Goal: Information Seeking & Learning: Check status

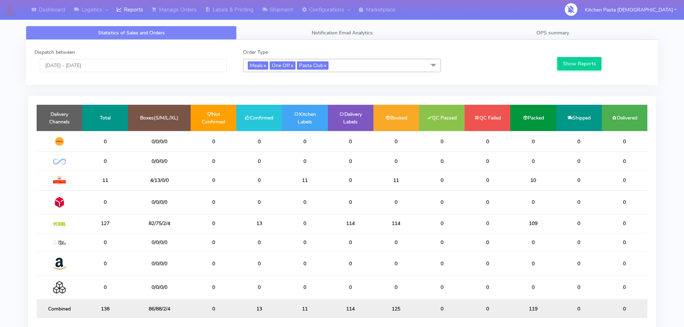
click at [231, 223] on td "0" at bounding box center [214, 223] width 46 height 19
click at [132, 17] on link "Reports" at bounding box center [129, 10] width 35 height 20
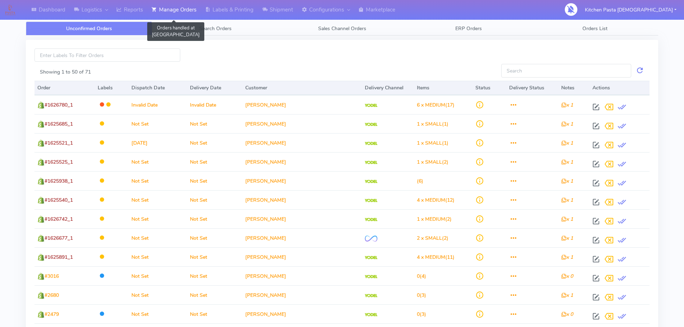
click at [156, 6] on icon at bounding box center [153, 9] width 5 height 7
click at [139, 10] on link "Reports" at bounding box center [129, 10] width 35 height 20
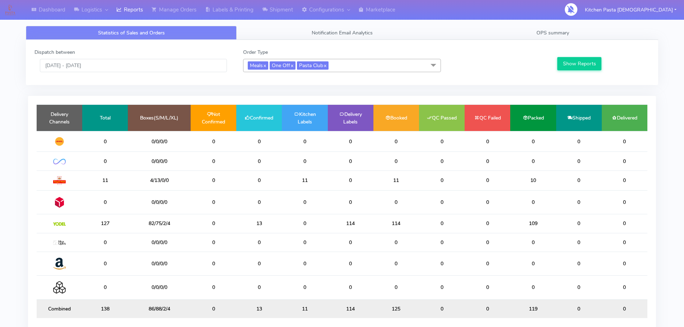
click at [338, 64] on span "Meals x One Off x Pasta Club x" at bounding box center [342, 65] width 198 height 13
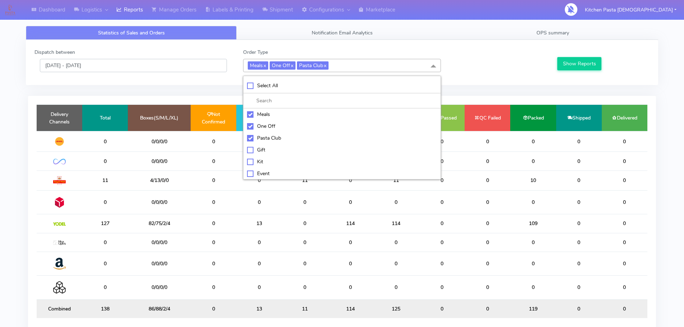
click at [123, 71] on input "[DATE] - [DATE]" at bounding box center [133, 65] width 187 height 13
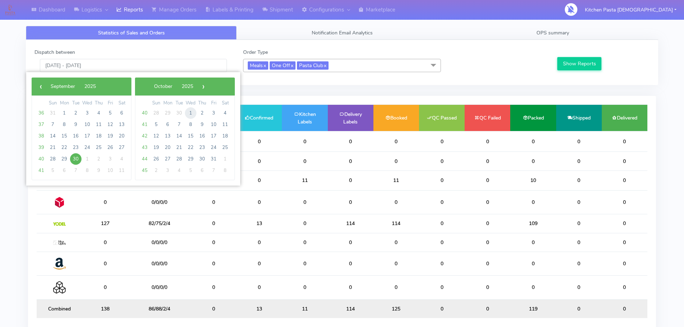
click at [192, 111] on span "1" at bounding box center [190, 112] width 11 height 11
click at [87, 116] on span "1" at bounding box center [86, 112] width 11 height 11
type input "[DATE] - [DATE]"
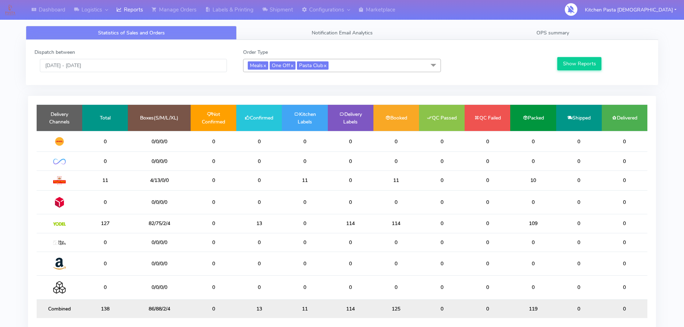
click at [87, 114] on td "Total" at bounding box center [105, 118] width 46 height 26
click at [579, 70] on button "Show Reports" at bounding box center [579, 63] width 44 height 13
click at [566, 32] on span "OPS summary" at bounding box center [552, 32] width 33 height 7
click at [138, 55] on div "Dispatch between 30/09/2025 - 30/09/2025" at bounding box center [133, 60] width 208 height 24
click at [131, 69] on input "[DATE] - [DATE]" at bounding box center [133, 65] width 187 height 13
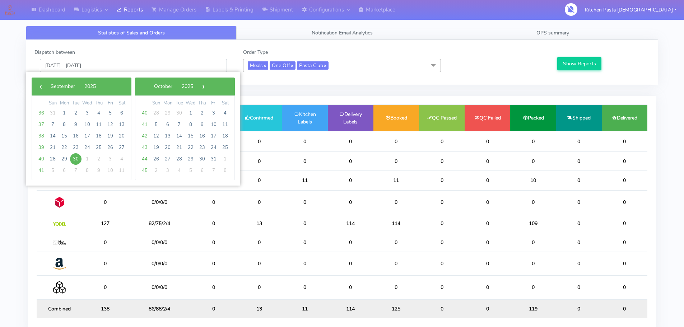
click at [130, 69] on input "[DATE] - [DATE]" at bounding box center [133, 65] width 187 height 13
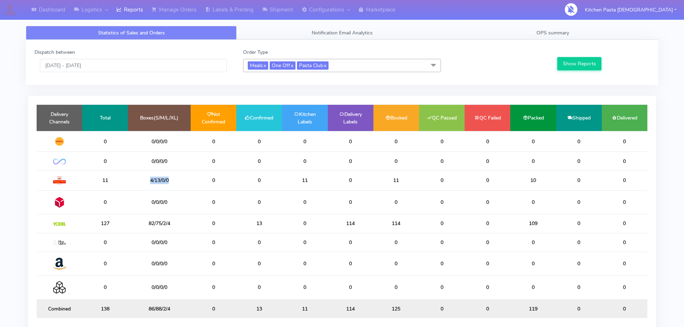
drag, startPoint x: 178, startPoint y: 182, endPoint x: 139, endPoint y: 174, distance: 39.4
click at [139, 174] on td "4/13/0/0" at bounding box center [159, 180] width 63 height 20
click at [552, 36] on span "OPS summary" at bounding box center [552, 32] width 33 height 7
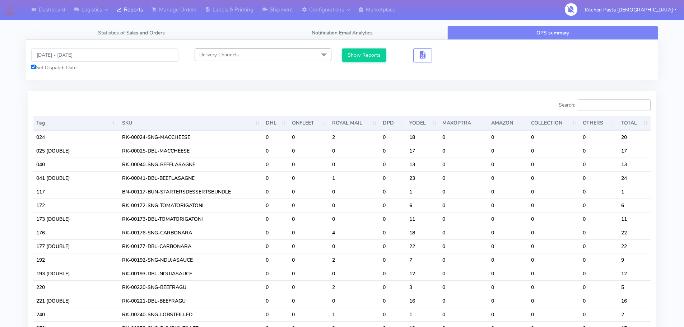
click at [599, 107] on input "Search:" at bounding box center [613, 104] width 73 height 11
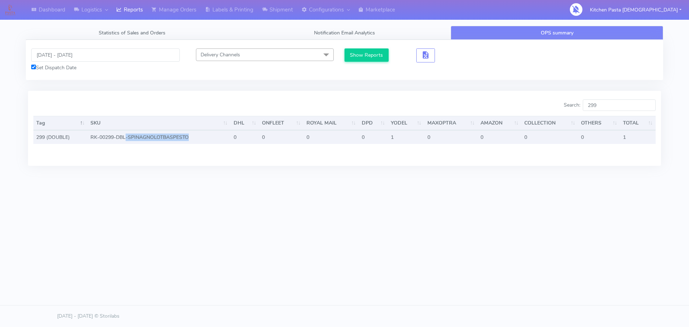
drag, startPoint x: 189, startPoint y: 136, endPoint x: 127, endPoint y: 140, distance: 62.2
click at [127, 140] on td "RK-00299-DBL-SPINAGNOLOTBASPESTO" at bounding box center [159, 137] width 143 height 14
click at [152, 136] on td "RK-00299-DBL-SPINAGNOLOTBASPESTO" at bounding box center [159, 137] width 143 height 14
click at [107, 134] on td "RK-00299-DBL-SPINAGNOLOTBASPESTO" at bounding box center [159, 137] width 143 height 14
click at [106, 135] on td "RK-00299-DBL-SPINAGNOLOTBASPESTO" at bounding box center [159, 137] width 143 height 14
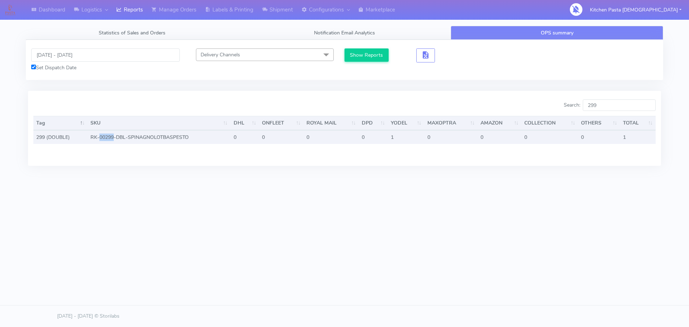
click at [110, 136] on td "RK-00299-DBL-SPINAGNOLOTBASPESTO" at bounding box center [159, 137] width 143 height 14
drag, startPoint x: 44, startPoint y: 149, endPoint x: 57, endPoint y: 140, distance: 15.1
click at [48, 148] on caption at bounding box center [344, 149] width 622 height 11
click at [58, 140] on td "299 (DOUBLE)" at bounding box center [60, 137] width 54 height 14
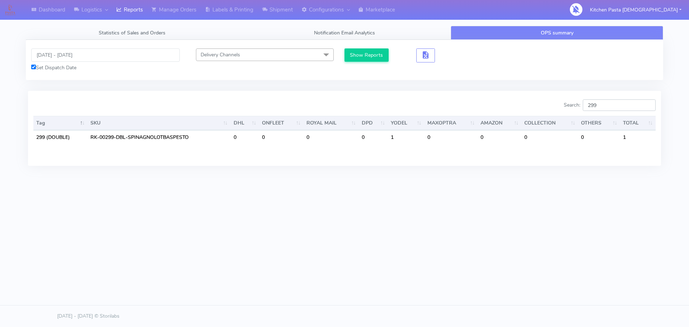
drag, startPoint x: 611, startPoint y: 107, endPoint x: 551, endPoint y: 101, distance: 60.6
click at [551, 101] on div "Search: 299" at bounding box center [503, 106] width 306 height 14
type input "299"
